Goal: Task Accomplishment & Management: Manage account settings

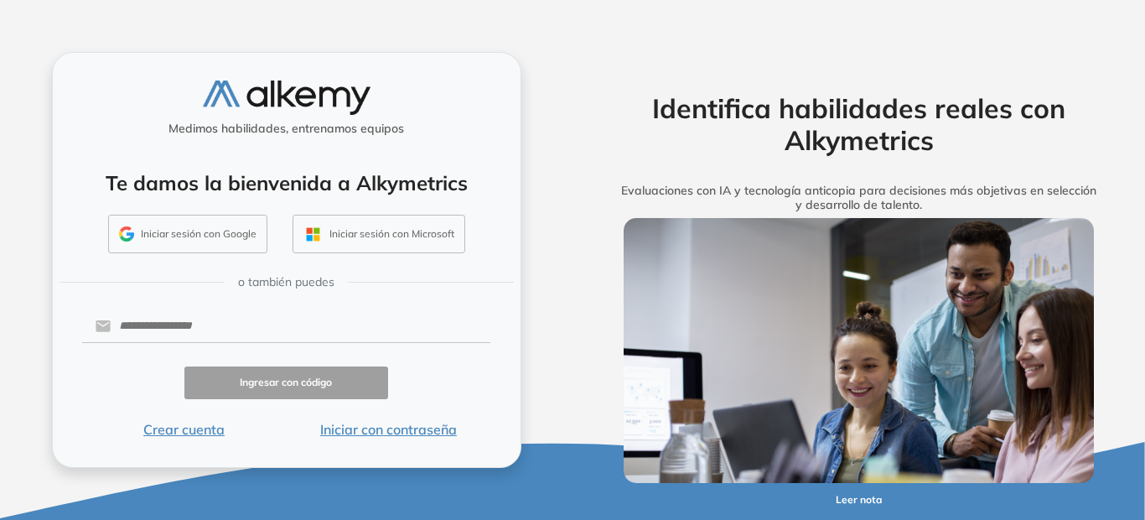
click at [165, 228] on button "Iniciar sesión con Google" at bounding box center [187, 234] width 159 height 39
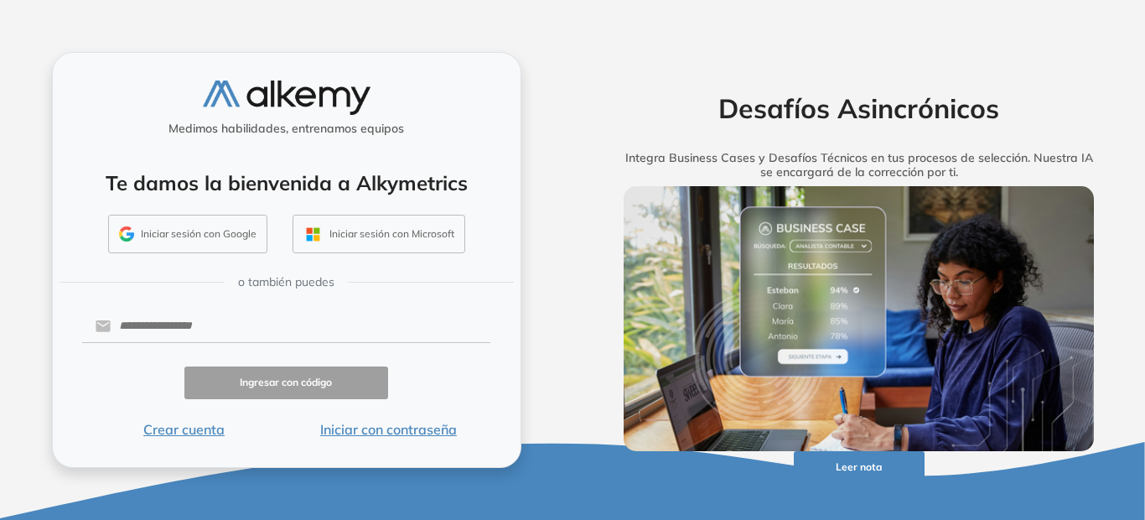
click at [182, 247] on button "Iniciar sesión con Google" at bounding box center [187, 234] width 159 height 39
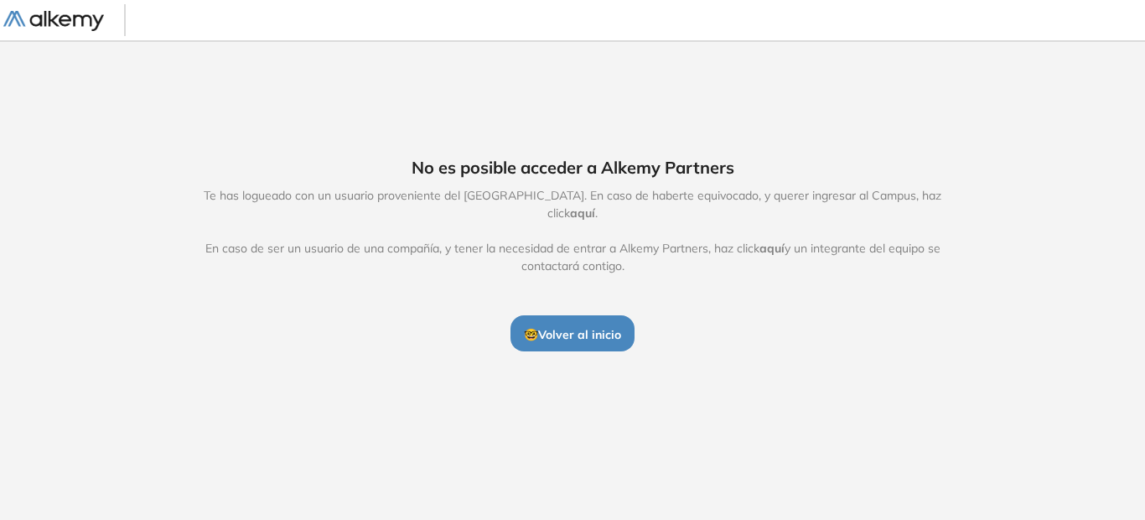
click at [589, 316] on button "🤓 Volver al inicio" at bounding box center [573, 332] width 124 height 35
